Goal: Task Accomplishment & Management: Use online tool/utility

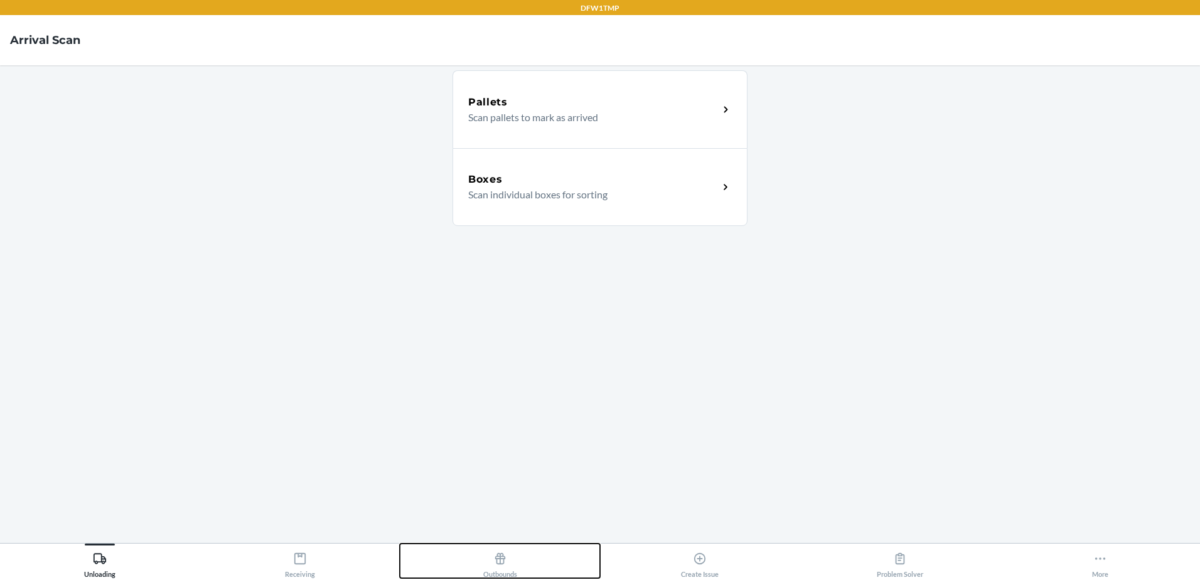
drag, startPoint x: 506, startPoint y: 558, endPoint x: 507, endPoint y: 541, distance: 17.0
click at [506, 558] on icon at bounding box center [501, 559] width 14 height 14
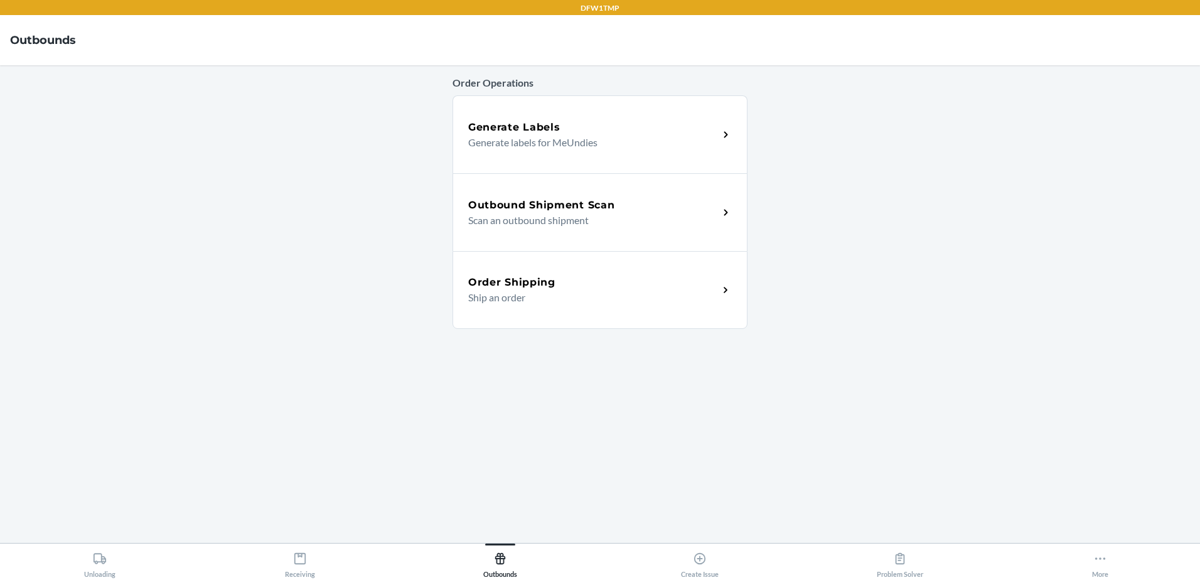
click at [553, 205] on h5 "Outbound Shipment Scan" at bounding box center [541, 205] width 146 height 15
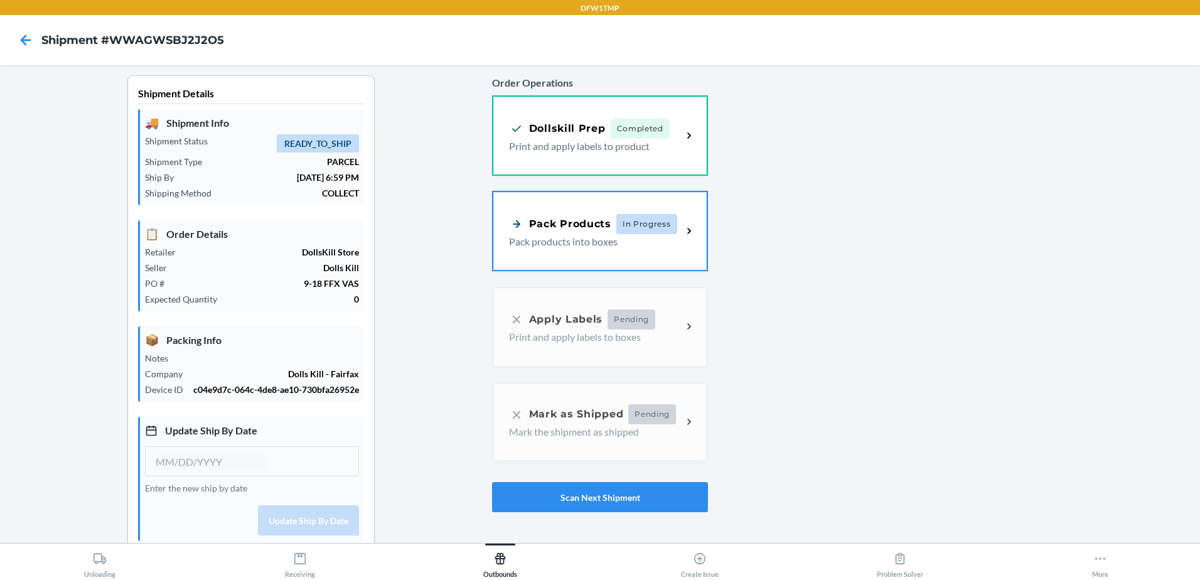
type input "[DATE]"
click at [575, 239] on p "Pack products into boxes" at bounding box center [590, 240] width 163 height 15
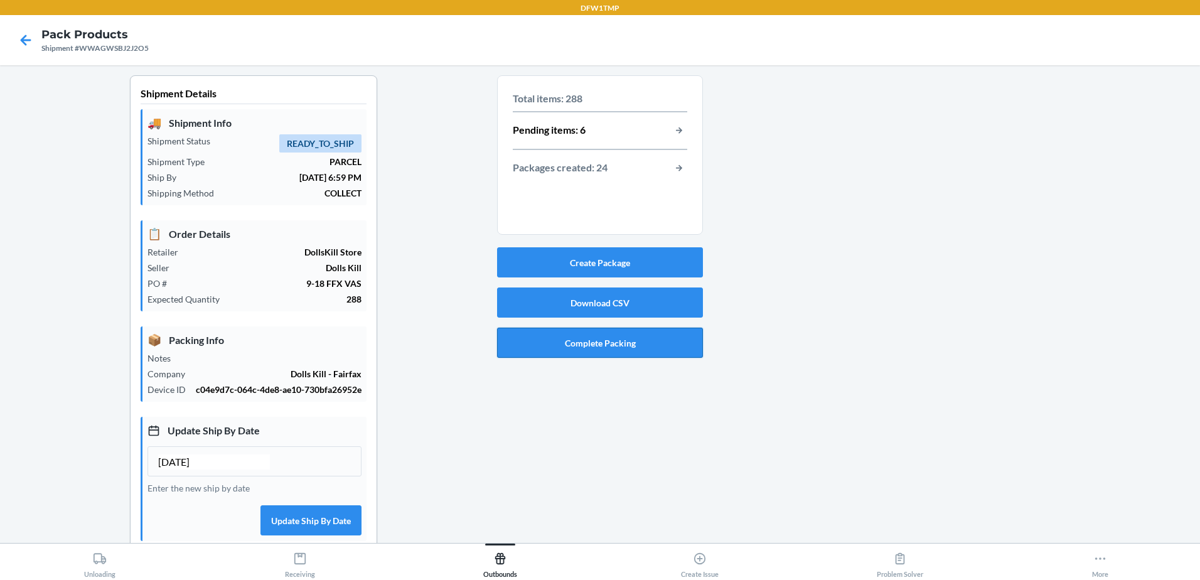
click at [580, 342] on button "Complete Packing" at bounding box center [600, 343] width 206 height 30
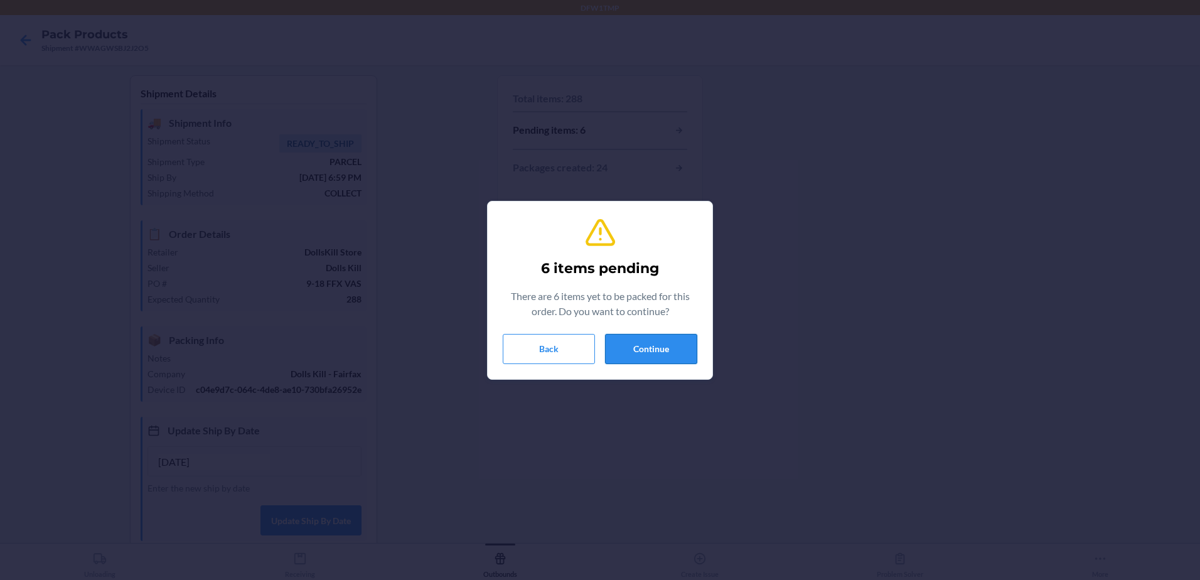
click at [636, 347] on button "Continue" at bounding box center [651, 349] width 92 height 30
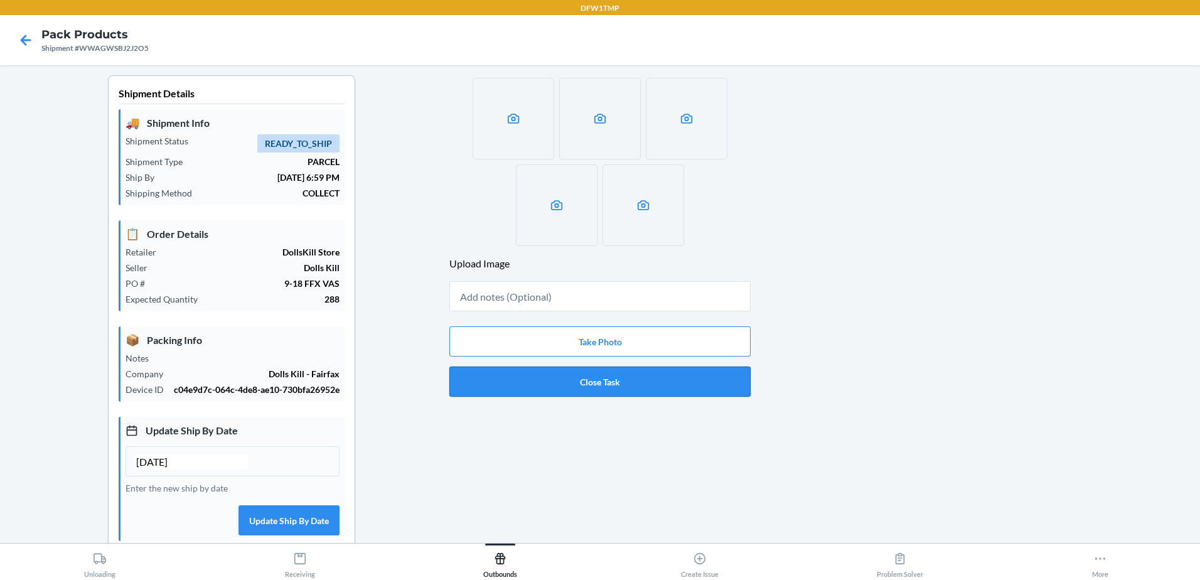
click at [625, 386] on button "Close Task" at bounding box center [600, 382] width 301 height 30
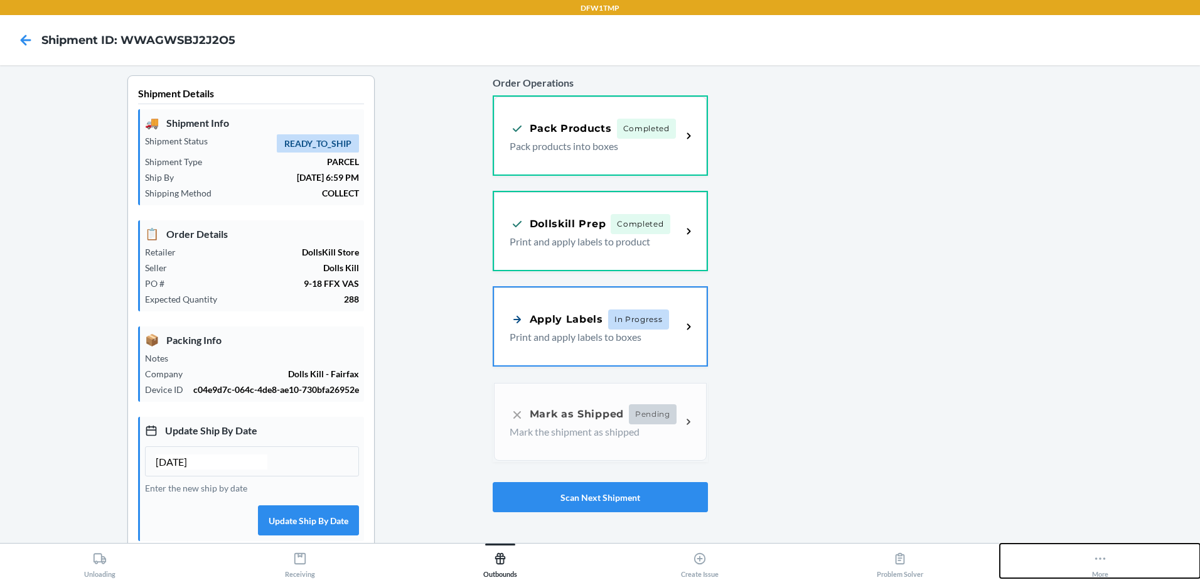
click at [1096, 566] on div "More" at bounding box center [1100, 562] width 16 height 31
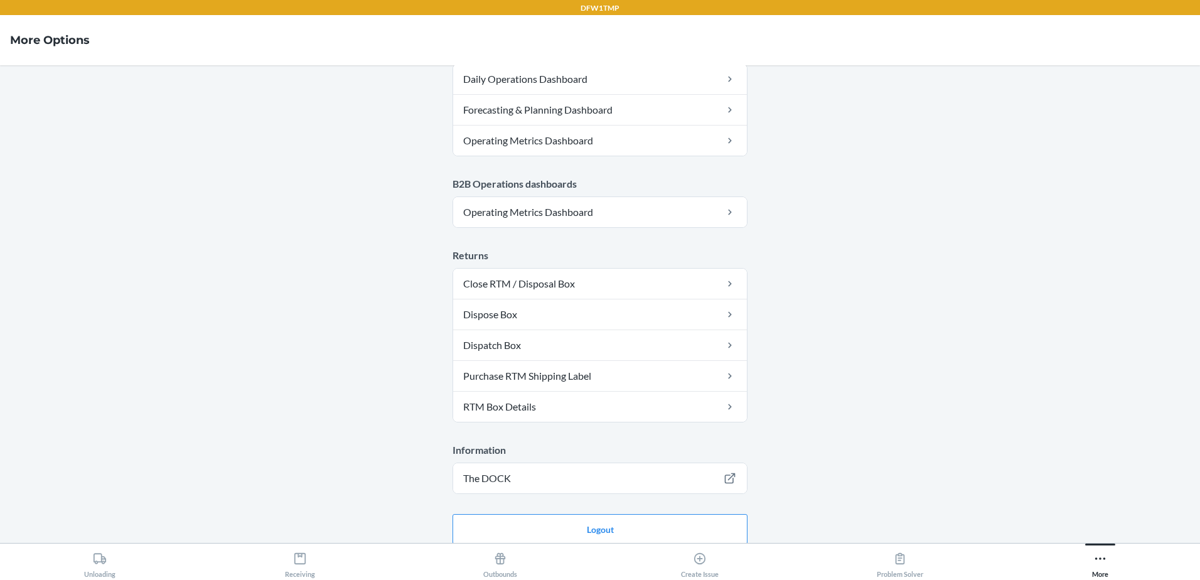
scroll to position [657, 0]
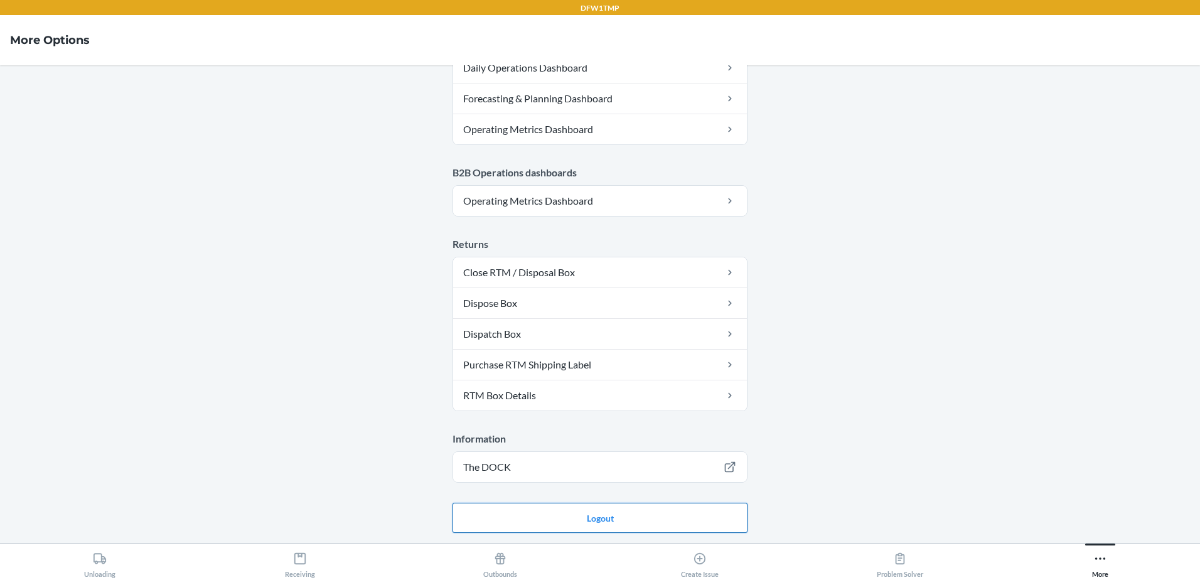
click at [610, 520] on button "Logout" at bounding box center [600, 518] width 295 height 30
